Goal: Book appointment/travel/reservation

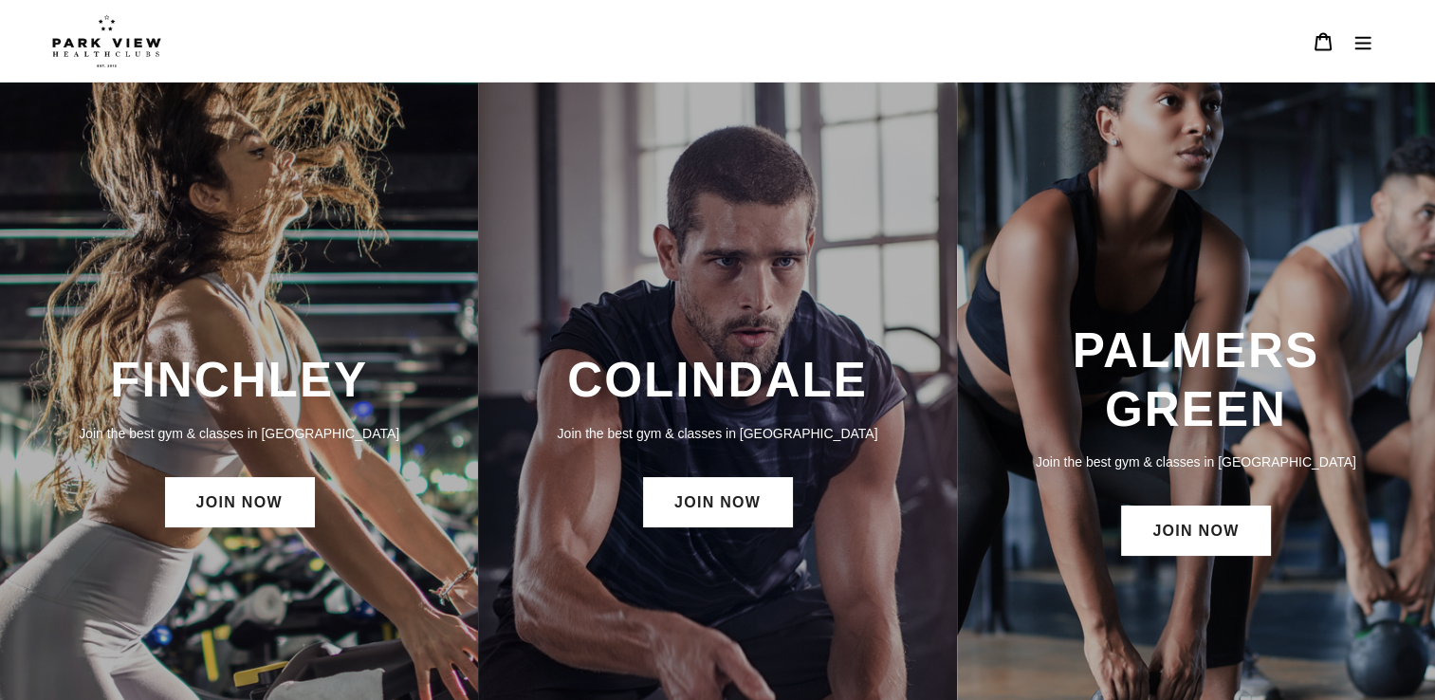
click at [1358, 41] on icon "Menu" at bounding box center [1362, 41] width 19 height 19
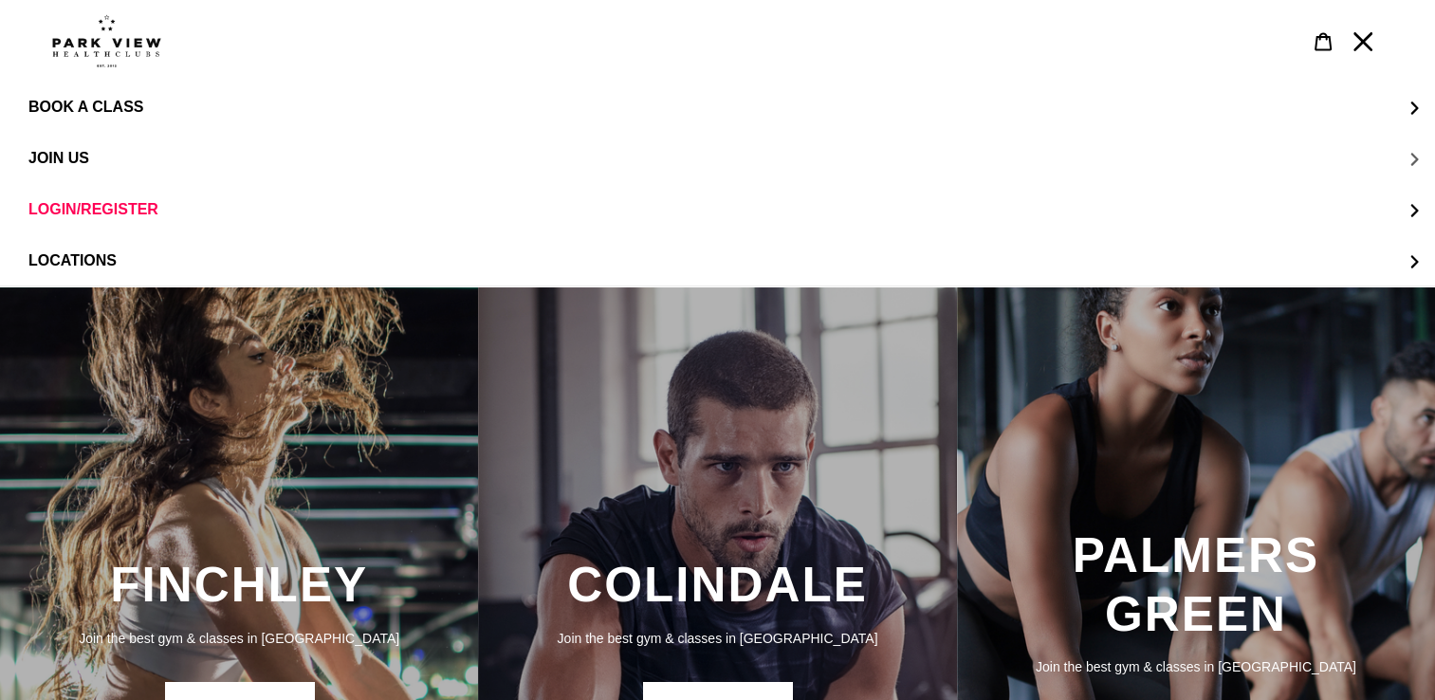
click at [76, 149] on button "JOIN US" at bounding box center [717, 158] width 1435 height 51
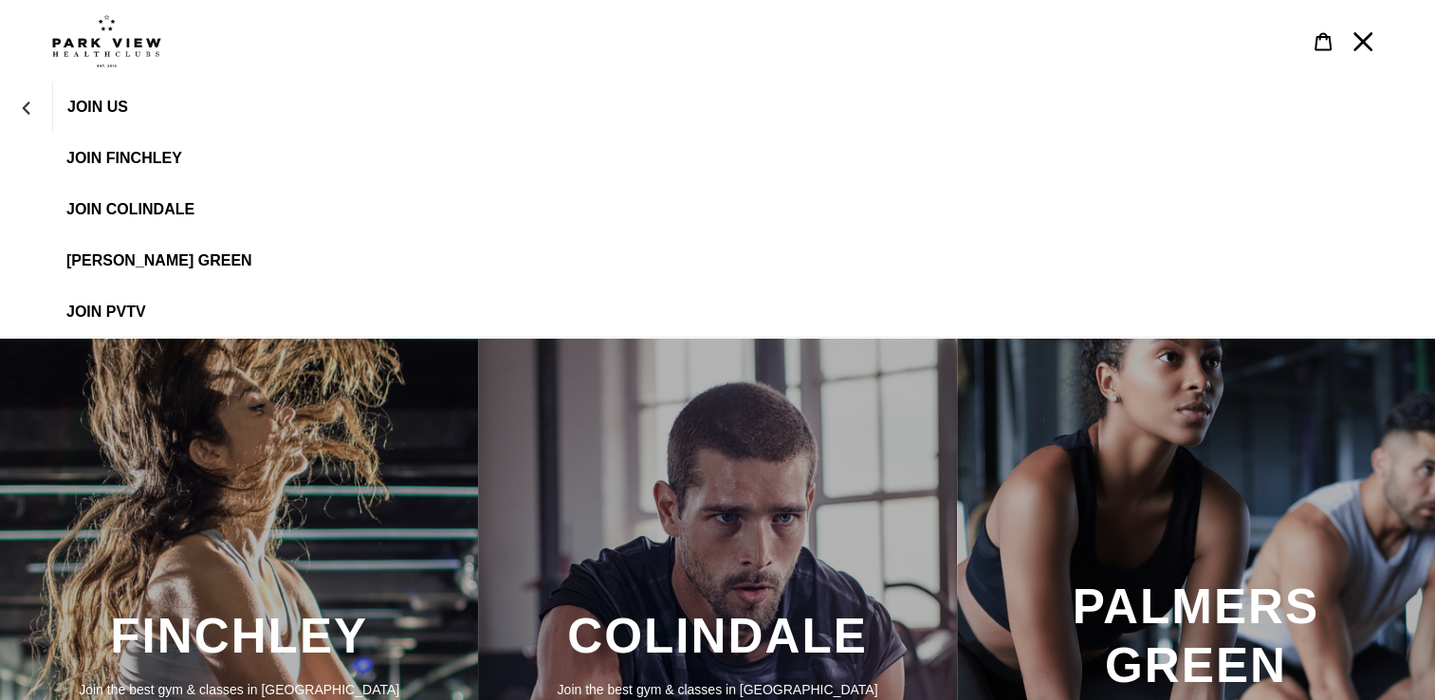
click at [99, 211] on span "JOIN Colindale" at bounding box center [130, 209] width 128 height 17
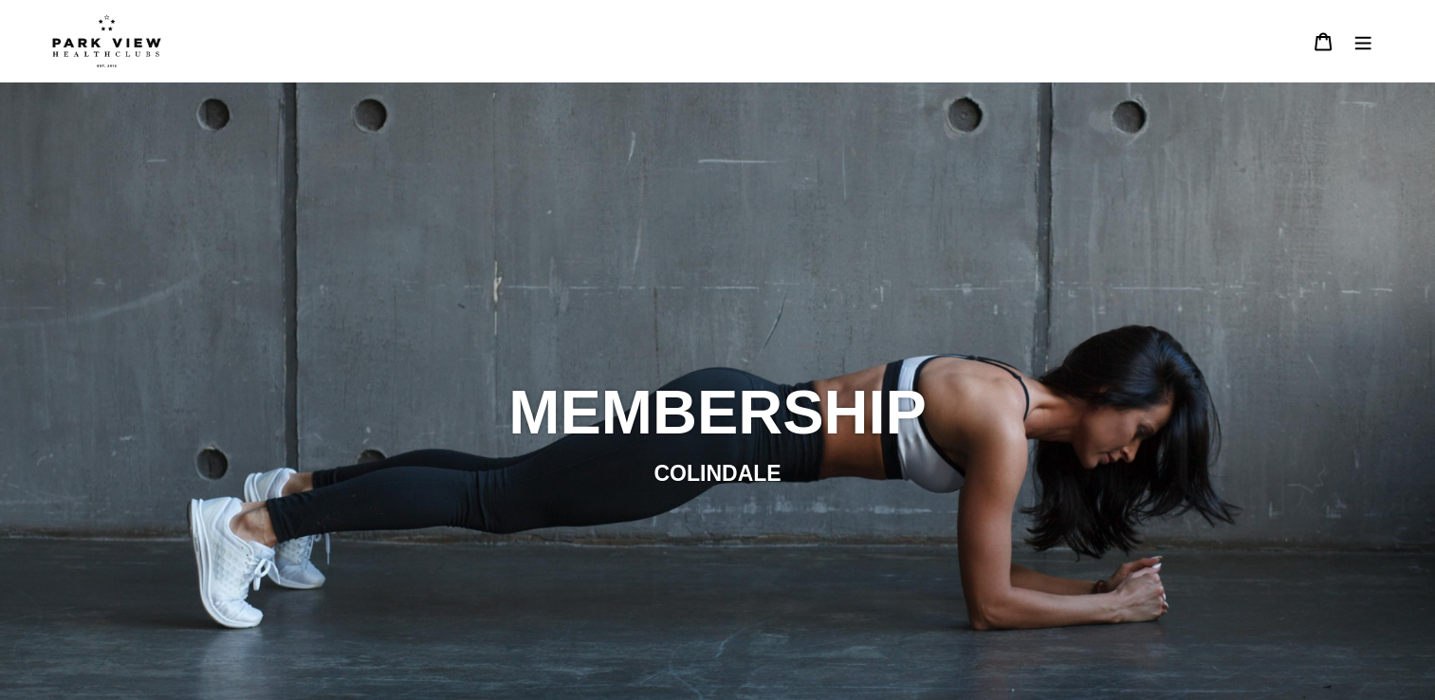
click at [1353, 47] on icon "Menu" at bounding box center [1362, 41] width 19 height 19
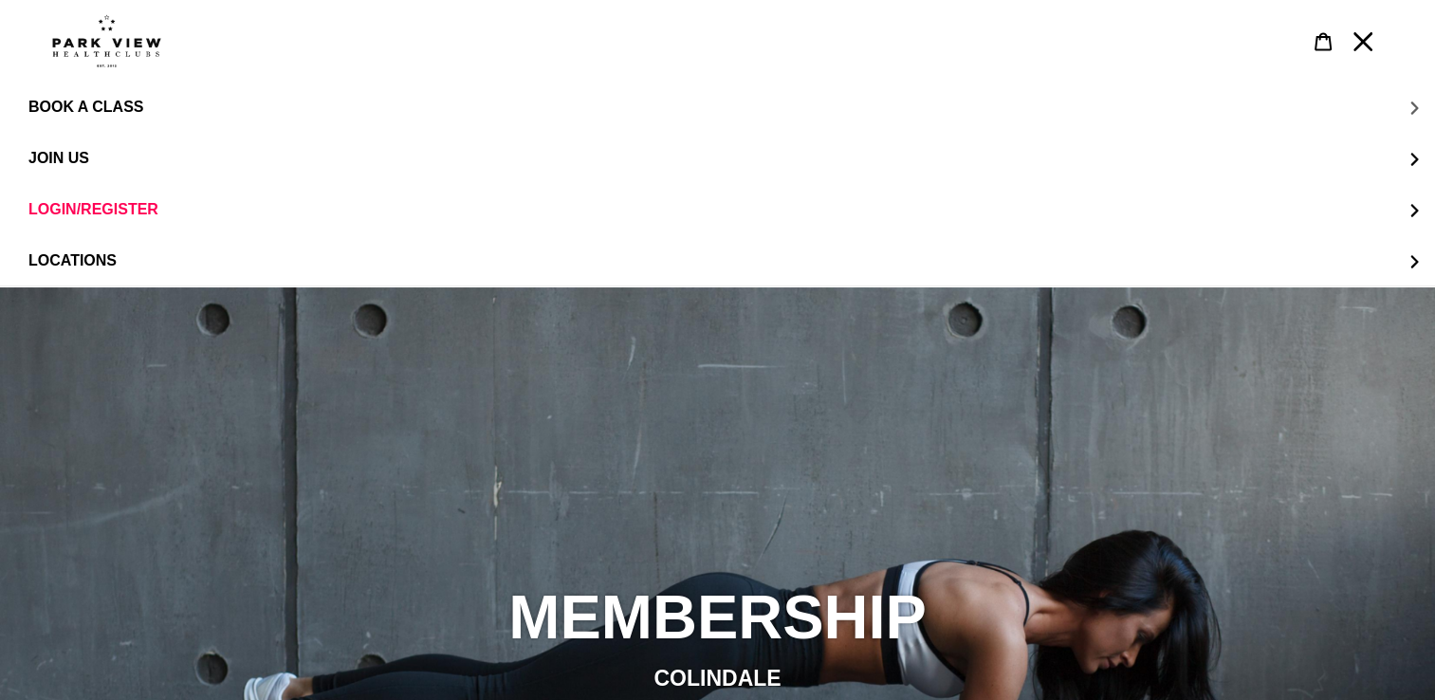
click at [101, 108] on span "BOOK A CLASS" at bounding box center [85, 107] width 115 height 17
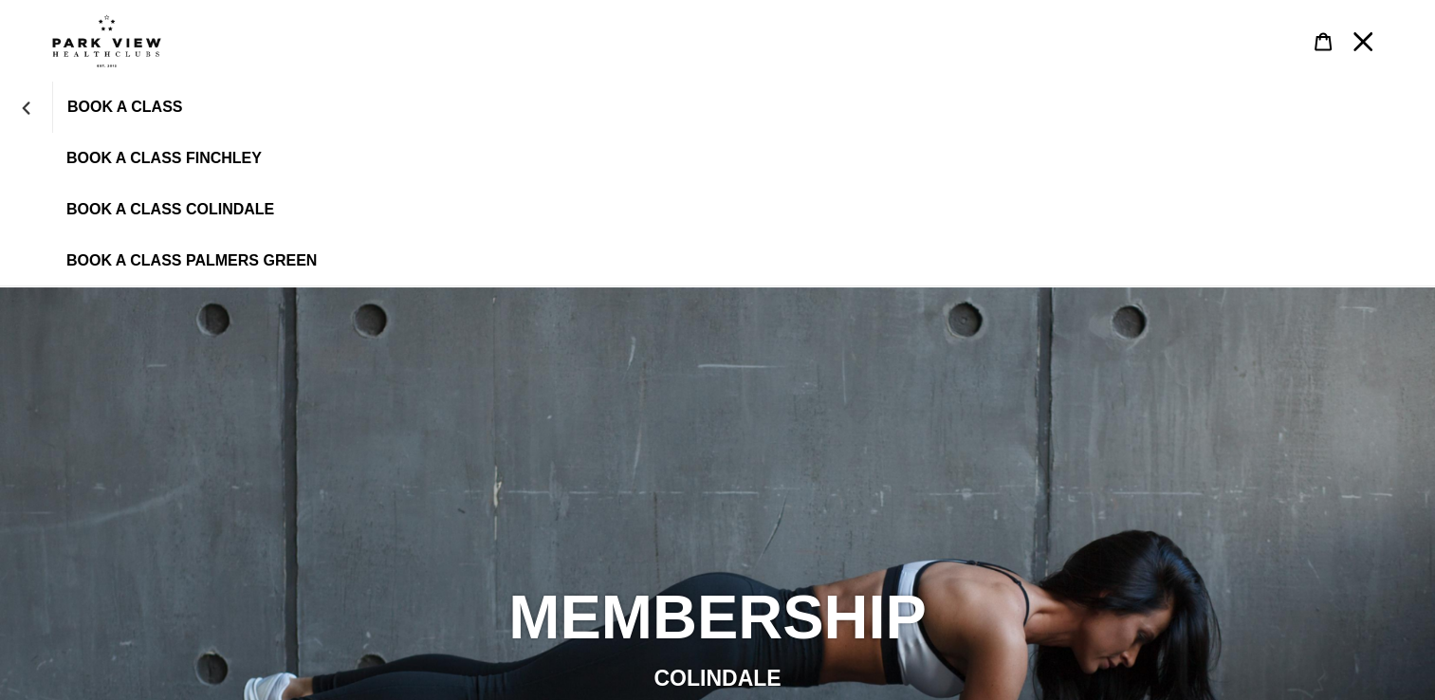
click at [133, 206] on span "BOOK A CLASS COLINDALE" at bounding box center [170, 209] width 208 height 17
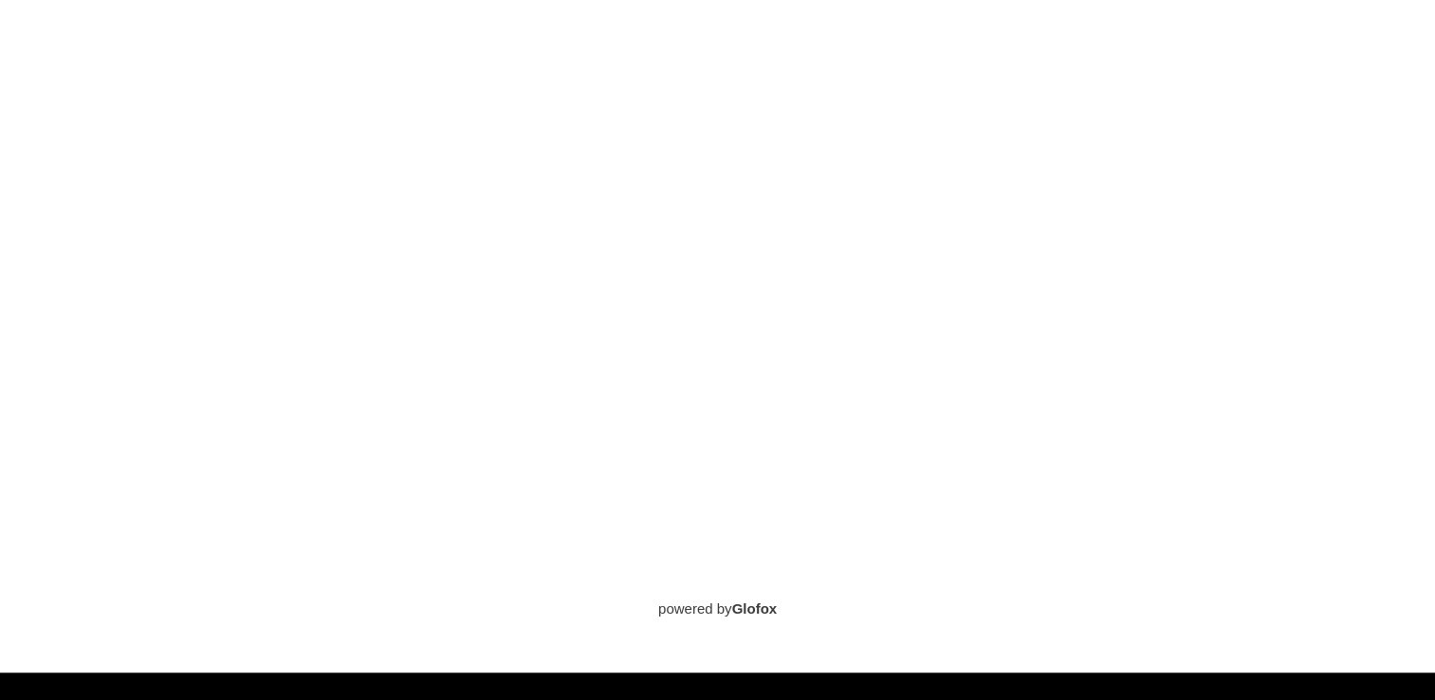
scroll to position [1536, 0]
